Goal: Register for event/course

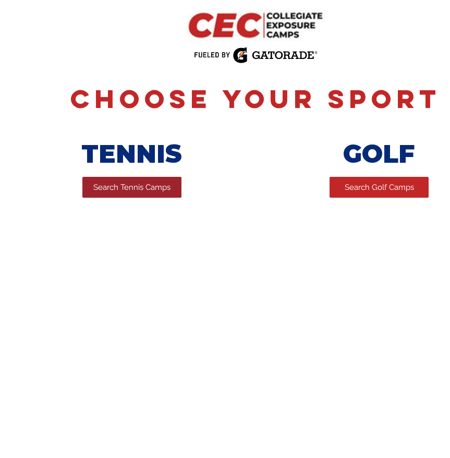
click at [108, 180] on link "Search Tennis Camps" at bounding box center [131, 187] width 99 height 21
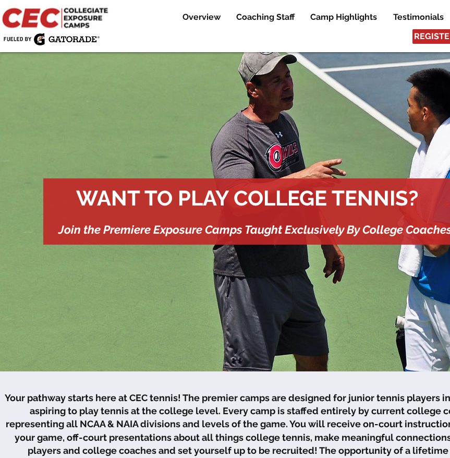
click at [344, 35] on div "Overview Coaching Staff Camp Highlights Testimonials Contact Us More Use tab to…" at bounding box center [255, 26] width 511 height 52
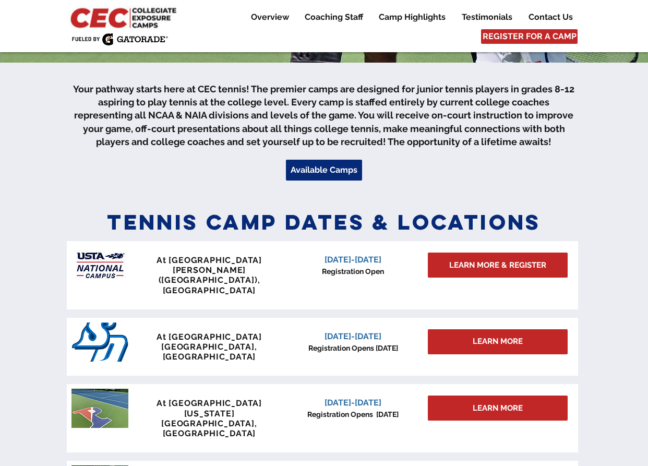
scroll to position [313, 0]
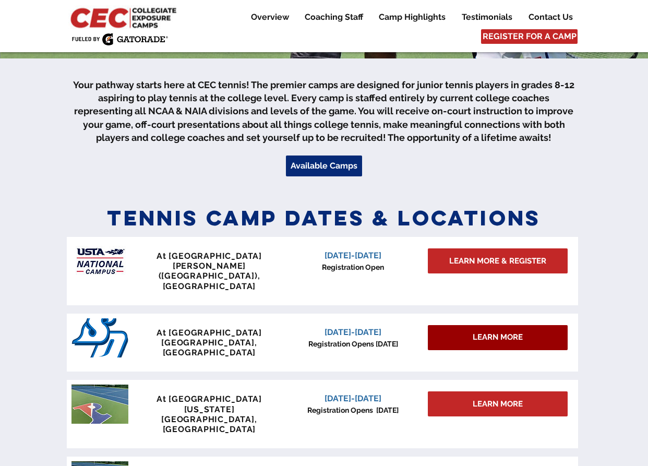
click at [450, 332] on span "LEARN MORE" at bounding box center [498, 337] width 50 height 11
drag, startPoint x: 510, startPoint y: 321, endPoint x: 614, endPoint y: 350, distance: 107.8
click at [450, 350] on div at bounding box center [324, 365] width 648 height 338
click at [450, 332] on span "LEARN MORE" at bounding box center [498, 337] width 50 height 11
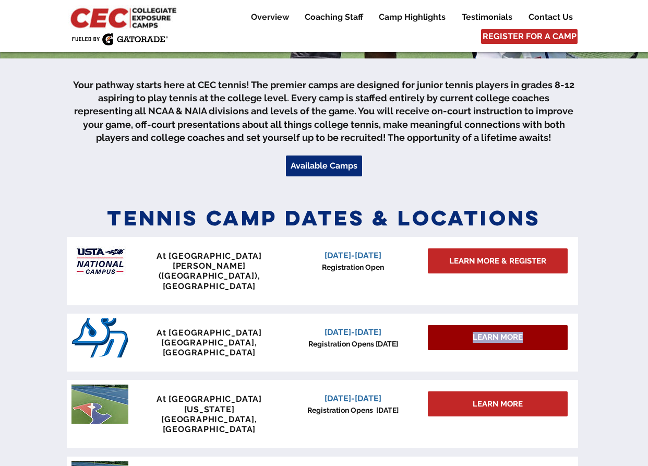
click at [450, 332] on span "LEARN MORE" at bounding box center [498, 337] width 50 height 11
click at [340, 327] on span "[DATE]-[DATE]" at bounding box center [352, 332] width 57 height 10
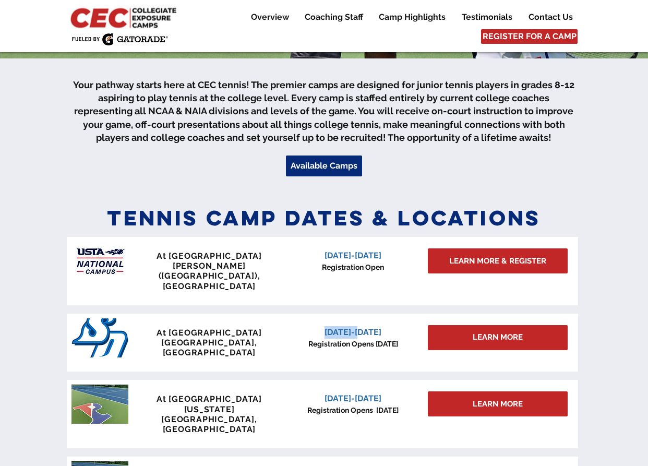
click at [340, 327] on span "[DATE]-[DATE]" at bounding box center [352, 332] width 57 height 10
click at [256, 337] on p "[GEOGRAPHIC_DATA], [GEOGRAPHIC_DATA]" at bounding box center [209, 347] width 154 height 20
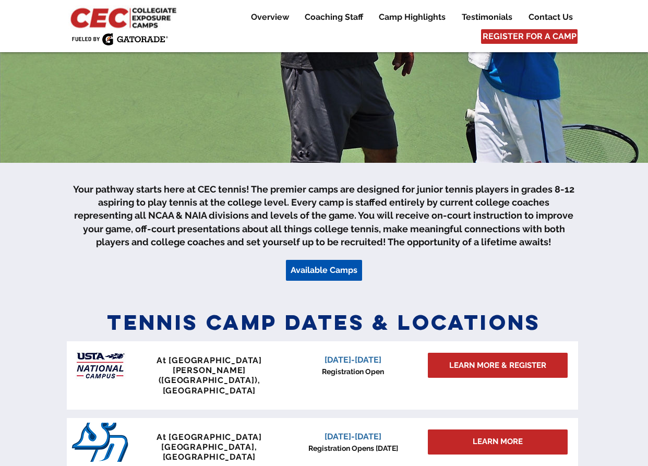
click at [310, 270] on span "Available Camps" at bounding box center [324, 269] width 67 height 11
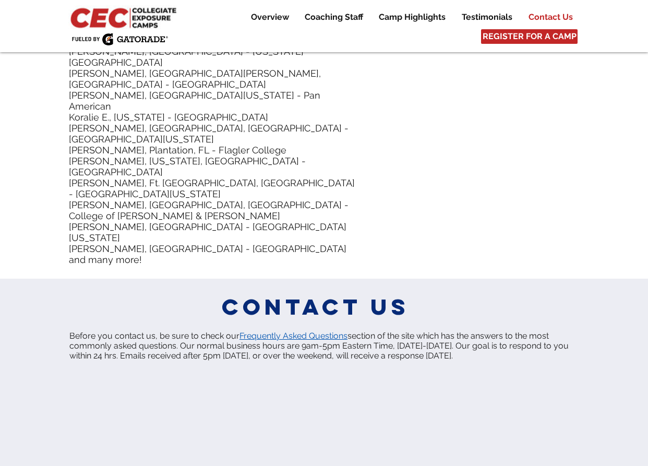
scroll to position [5151, 0]
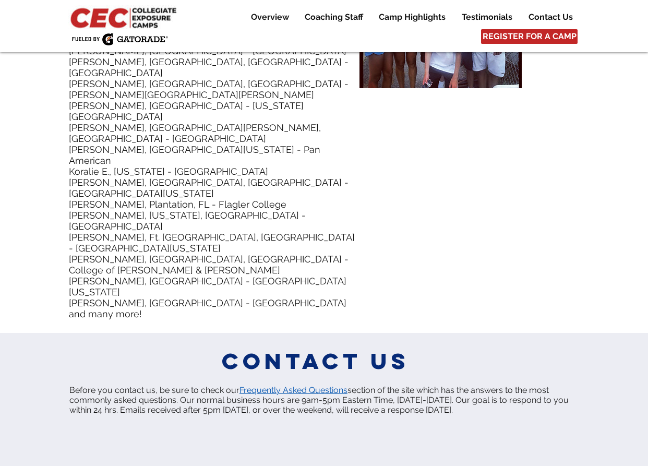
click at [322, 385] on span "Frequently Asked Questions" at bounding box center [293, 390] width 108 height 10
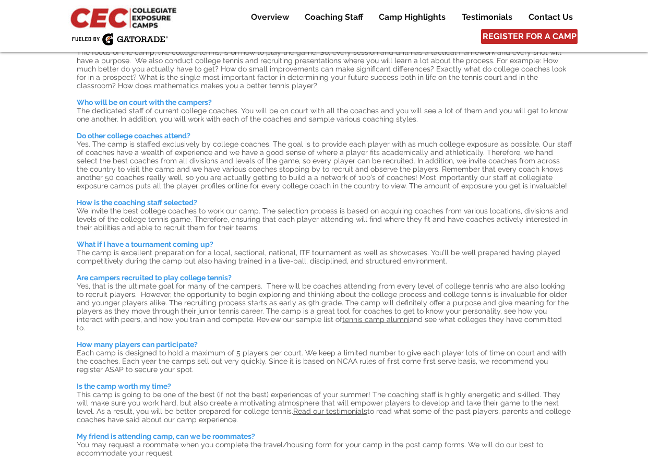
scroll to position [104, 0]
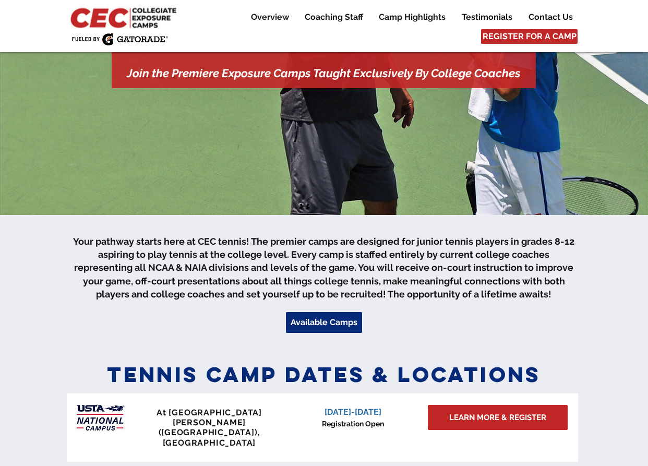
scroll to position [313, 0]
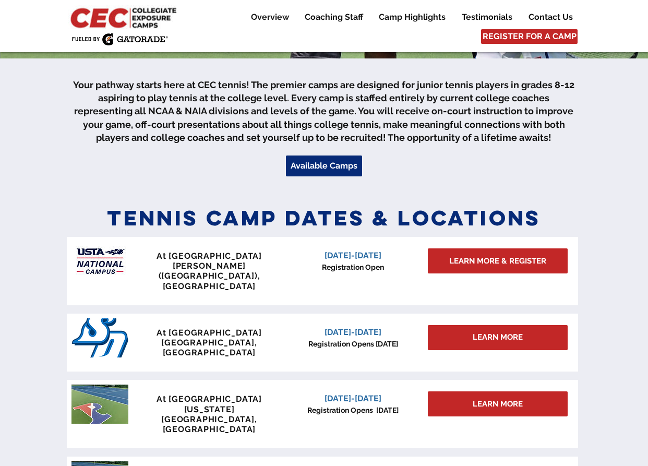
click at [356, 327] on span "January 3-4, 2026" at bounding box center [352, 332] width 57 height 10
click at [362, 340] on span "Registration Opens Sept 15" at bounding box center [353, 344] width 90 height 8
click at [363, 263] on p "Registration Open" at bounding box center [352, 267] width 133 height 11
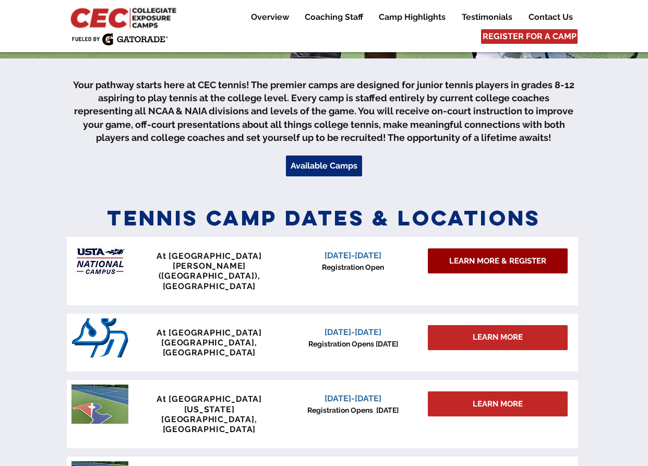
click at [473, 263] on span "LEARN MORE & REGISTER" at bounding box center [497, 261] width 97 height 11
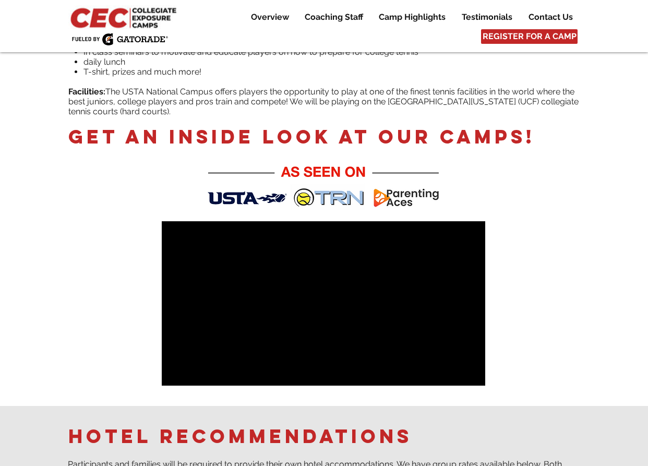
scroll to position [469, 0]
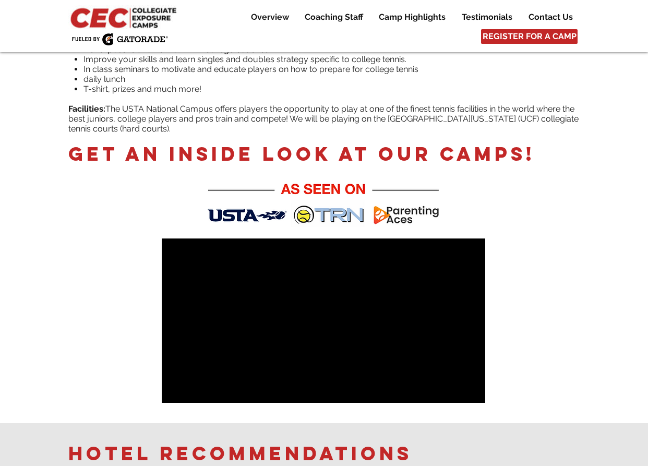
click at [565, 203] on div at bounding box center [324, 151] width 648 height 543
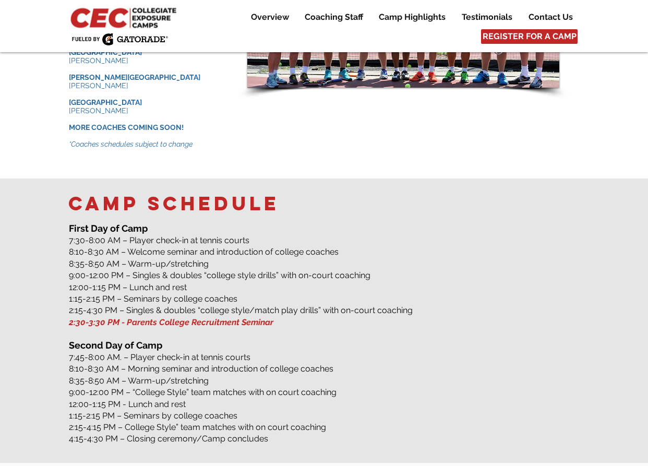
scroll to position [1356, 0]
